Goal: Transaction & Acquisition: Purchase product/service

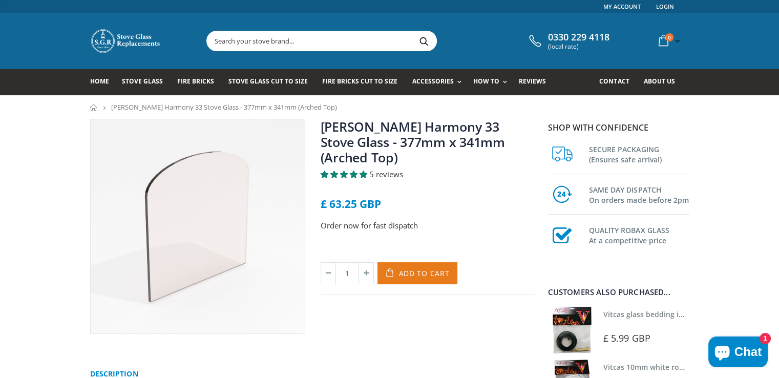
click at [427, 272] on span "Add to Cart" at bounding box center [424, 273] width 51 height 10
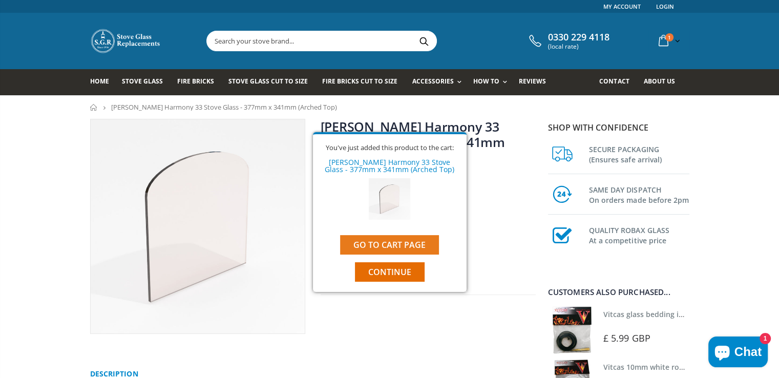
click at [398, 244] on link "Go to cart page" at bounding box center [389, 244] width 99 height 19
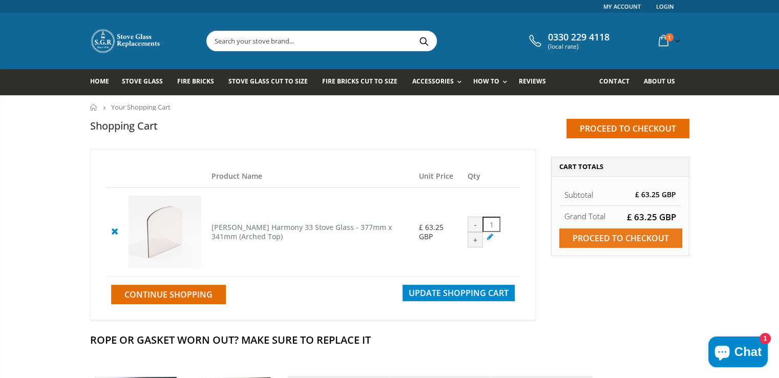
click at [624, 234] on input "Proceed to checkout" at bounding box center [620, 237] width 123 height 19
